Goal: Task Accomplishment & Management: Manage account settings

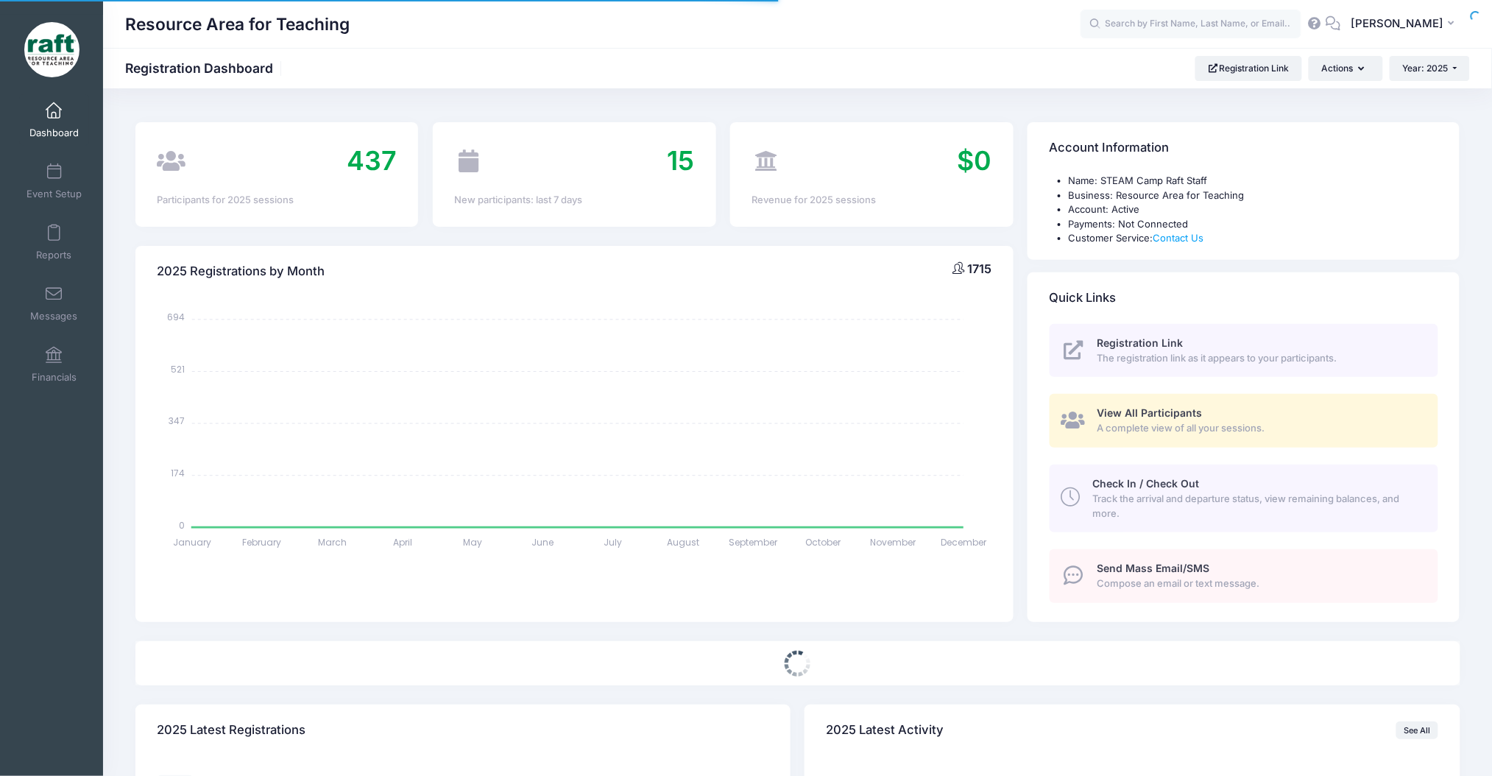
select select
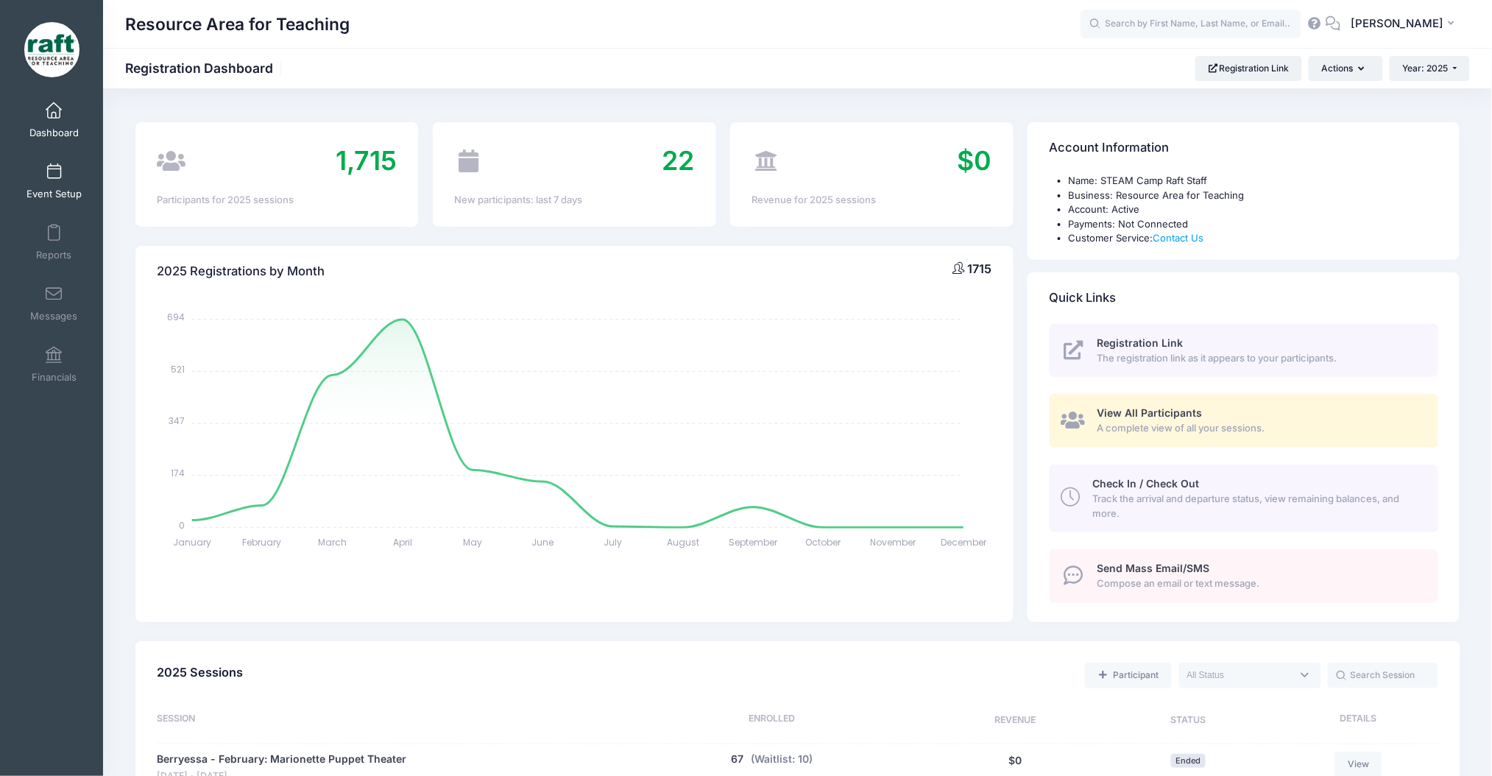
click at [54, 168] on span at bounding box center [54, 172] width 0 height 16
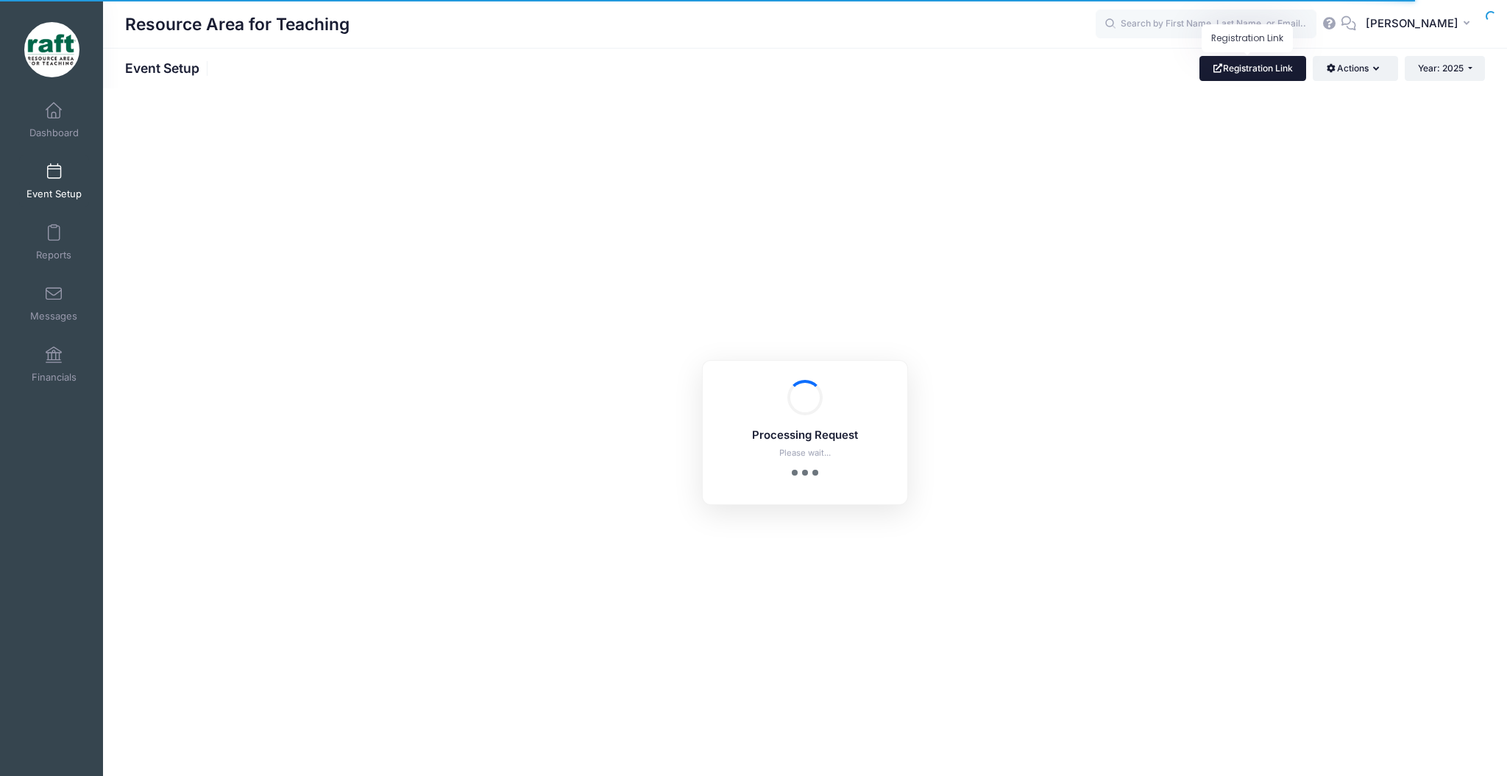
click at [1243, 79] on link "Registration Link" at bounding box center [1253, 68] width 107 height 25
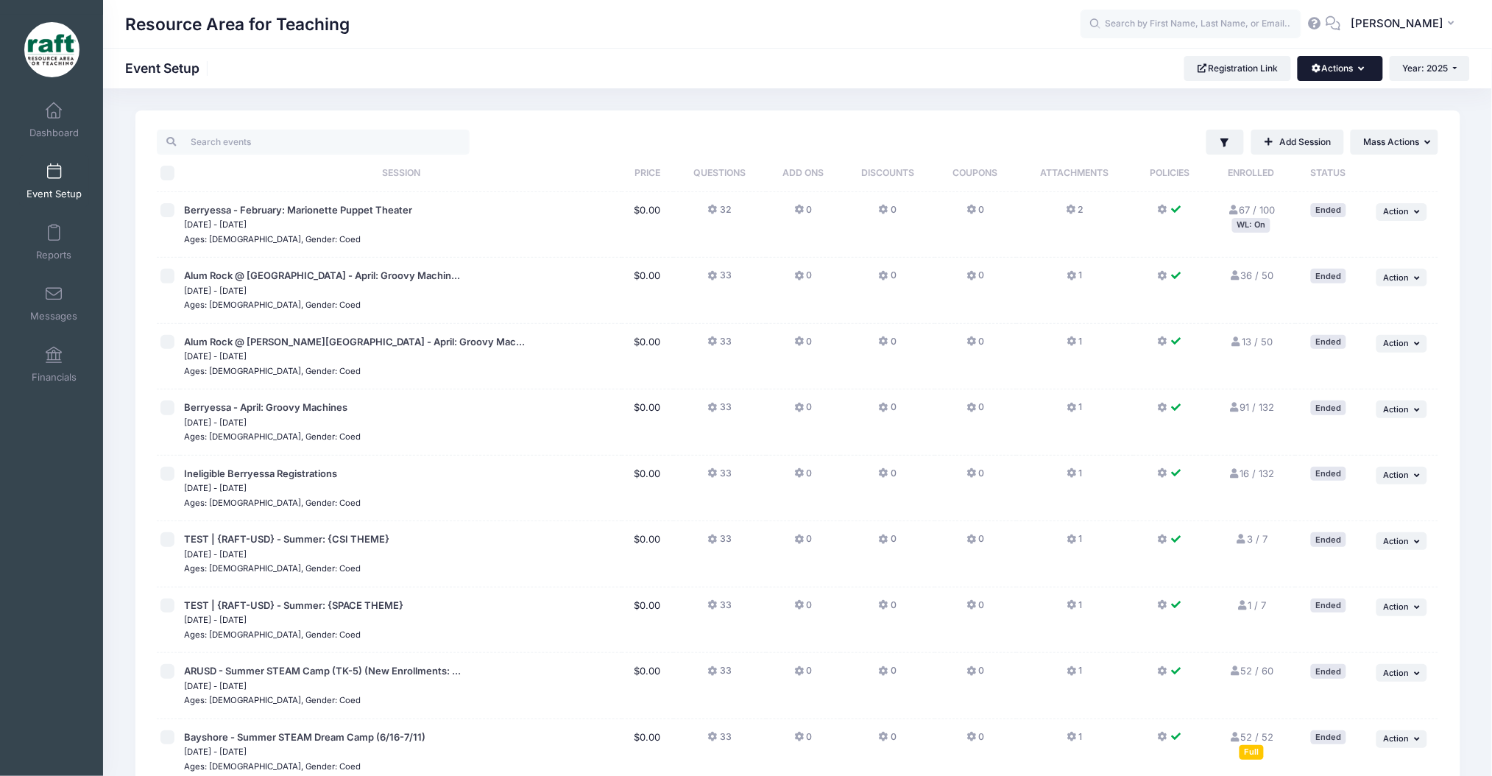
click at [1323, 69] on button "Actions" at bounding box center [1340, 68] width 85 height 25
click at [1255, 101] on link "Manage Registration Links" at bounding box center [1291, 105] width 170 height 28
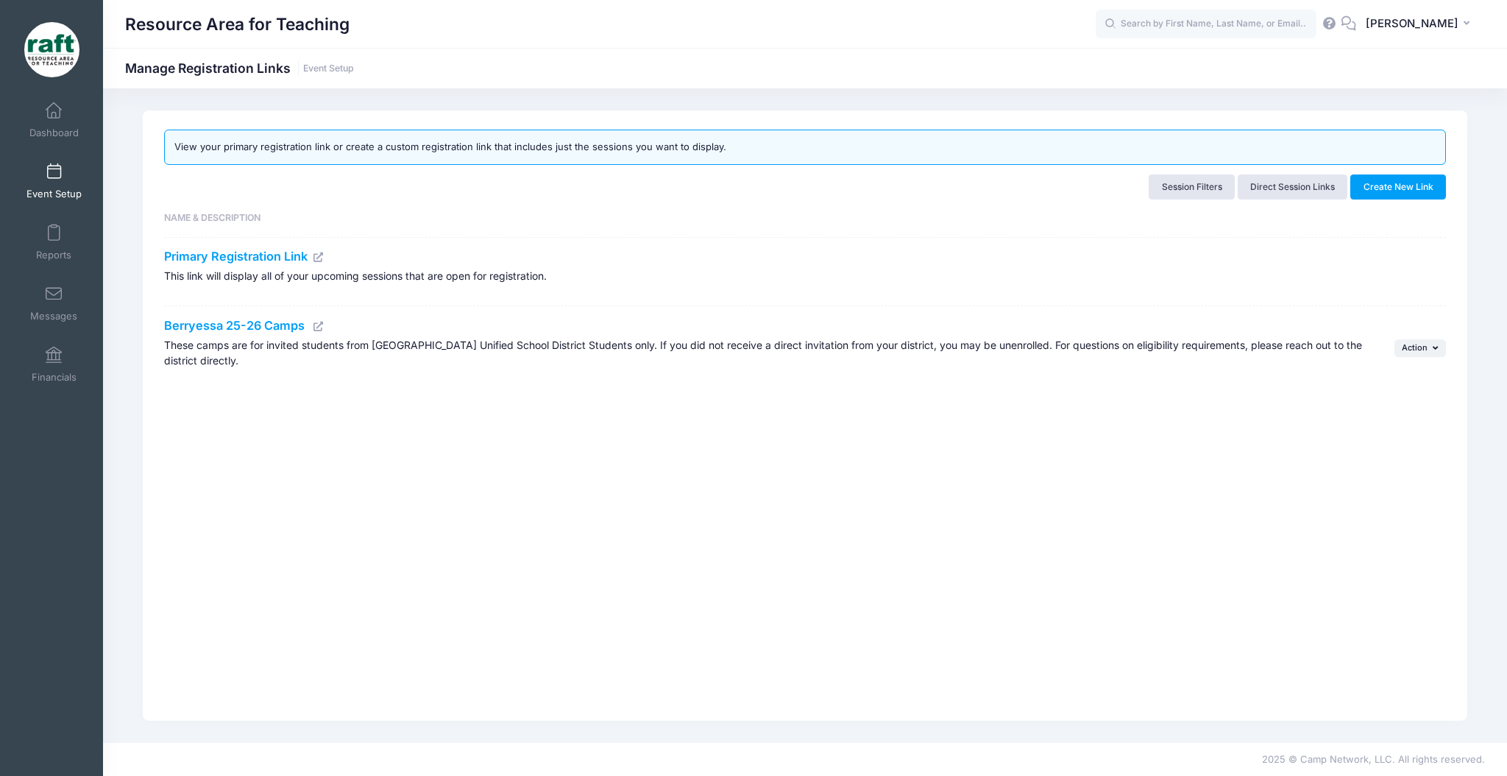
click at [325, 323] on h4 "Berryessa 25-26 Camps" at bounding box center [772, 326] width 1216 height 15
click at [322, 323] on icon at bounding box center [319, 327] width 12 height 10
